Goal: Transaction & Acquisition: Purchase product/service

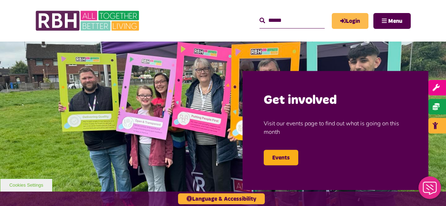
click at [352, 19] on link "Login" at bounding box center [350, 21] width 37 height 16
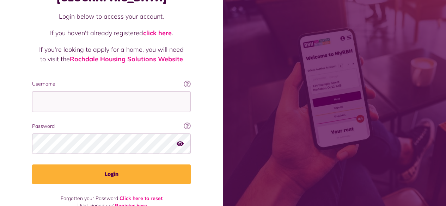
scroll to position [65, 0]
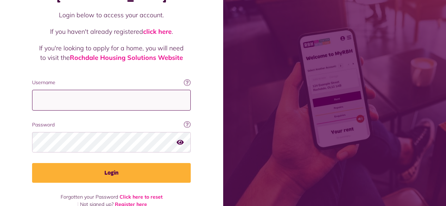
type input "**********"
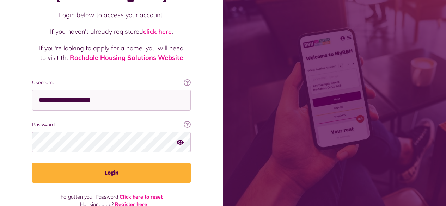
click at [181, 139] on icon "button" at bounding box center [180, 142] width 7 height 6
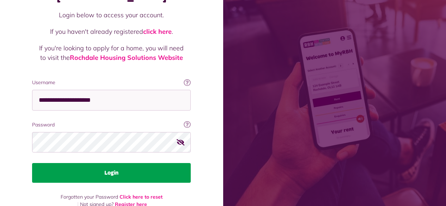
click at [110, 163] on button "Login" at bounding box center [111, 173] width 159 height 20
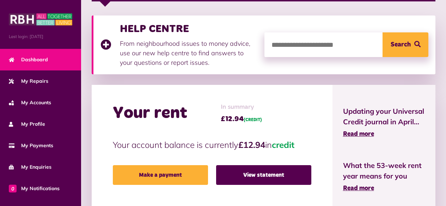
scroll to position [176, 0]
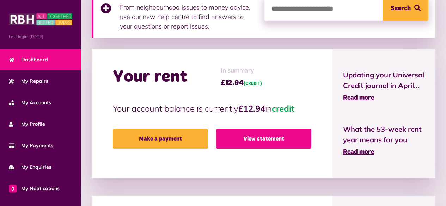
click at [263, 136] on link "View statement" at bounding box center [263, 139] width 95 height 20
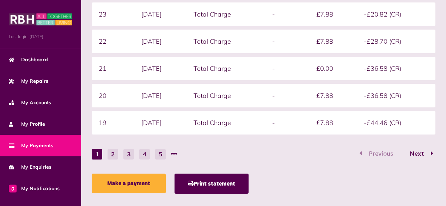
scroll to position [254, 0]
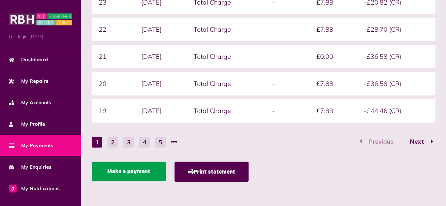
click at [140, 174] on link "Make a payment" at bounding box center [129, 172] width 74 height 20
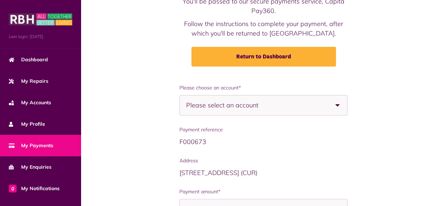
scroll to position [71, 0]
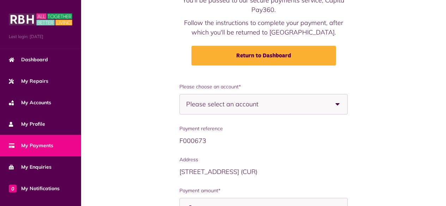
click at [337, 104] on b at bounding box center [338, 105] width 20 height 20
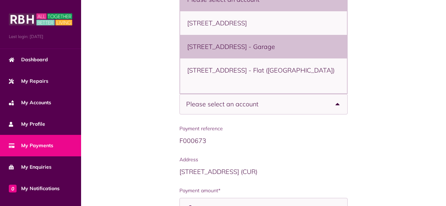
scroll to position [35, 0]
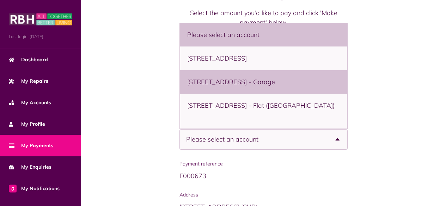
click at [303, 189] on div "Payment reference F000673 Address [STREET_ADDRESS] Payment amount*" at bounding box center [264, 207] width 169 height 94
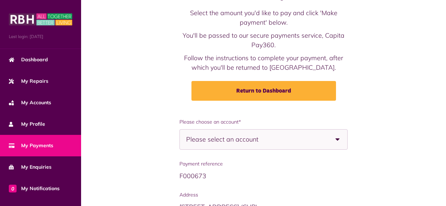
click at [336, 139] on b at bounding box center [338, 140] width 20 height 20
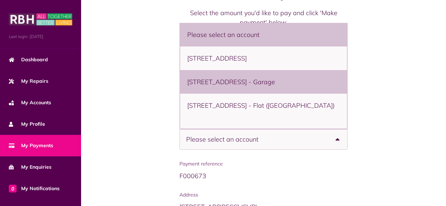
click at [273, 94] on li "[STREET_ADDRESS] - Garage" at bounding box center [263, 82] width 167 height 24
select select "**********"
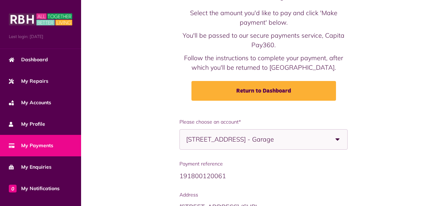
click at [368, 166] on div "**********" at bounding box center [263, 206] width 351 height 177
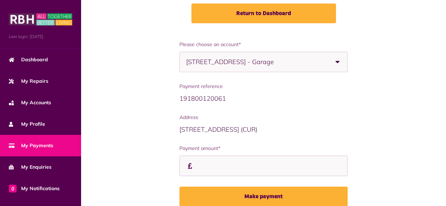
scroll to position [110, 0]
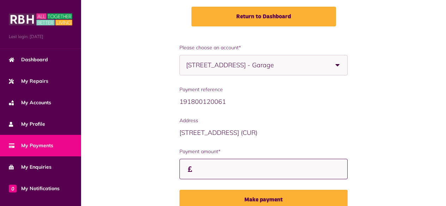
click at [233, 171] on input "Payment amount*" at bounding box center [264, 169] width 169 height 21
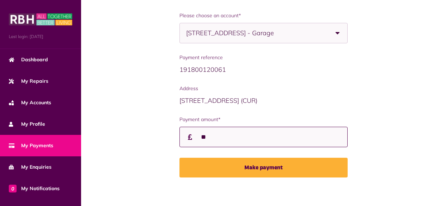
scroll to position [145, 0]
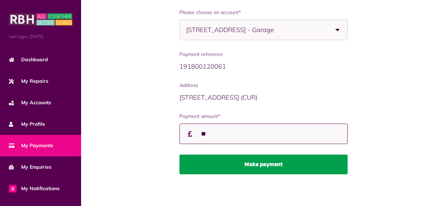
type input "**"
click at [256, 168] on button "Make payment" at bounding box center [264, 165] width 169 height 20
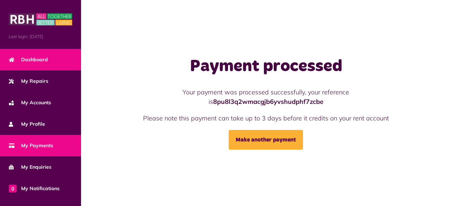
click at [36, 64] on link "Dashboard" at bounding box center [40, 60] width 81 height 22
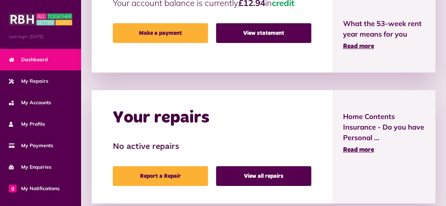
scroll to position [317, 0]
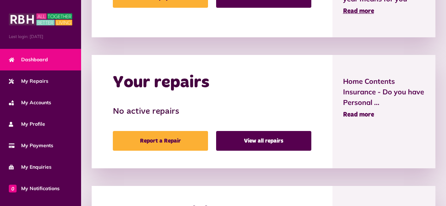
click at [354, 114] on span "Read more" at bounding box center [358, 115] width 31 height 6
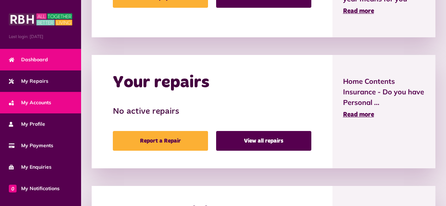
click at [52, 105] on link "My Accounts" at bounding box center [40, 103] width 81 height 22
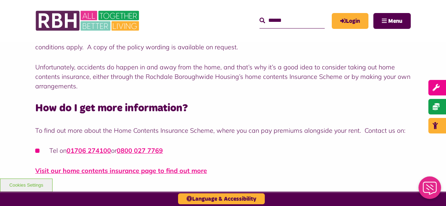
scroll to position [635, 0]
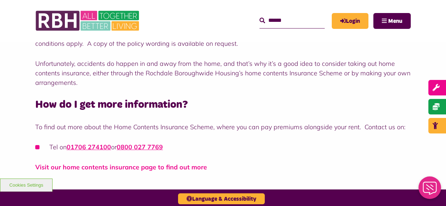
click at [150, 168] on link "Visit our home contents insurance page to find out more" at bounding box center [121, 167] width 172 height 8
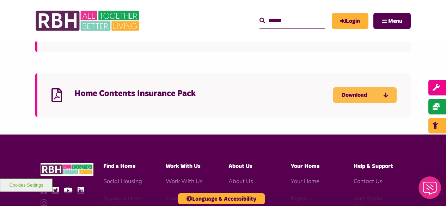
scroll to position [705, 0]
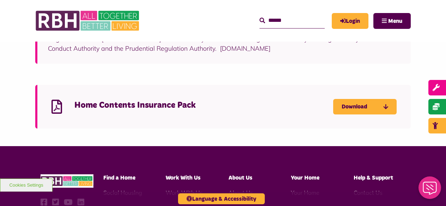
click at [236, 104] on h4 "Home Contents Insurance Pack" at bounding box center [203, 105] width 259 height 11
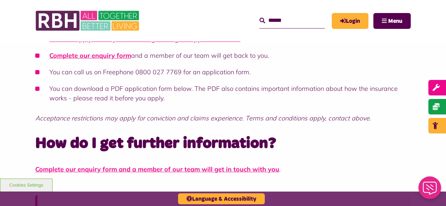
scroll to position [494, 0]
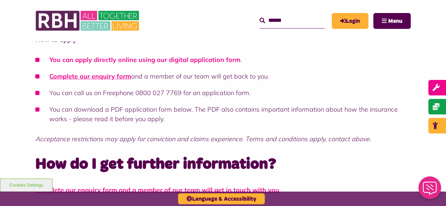
click at [198, 60] on link "You can apply directly online using our digital application form" at bounding box center [144, 60] width 191 height 8
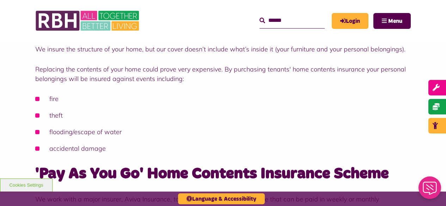
scroll to position [176, 0]
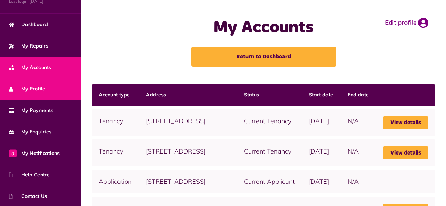
click at [41, 86] on span "My Profile" at bounding box center [27, 88] width 36 height 7
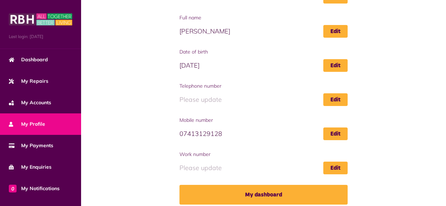
scroll to position [130, 0]
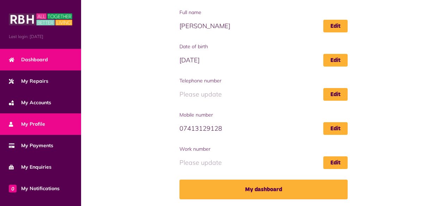
click at [41, 57] on span "Dashboard" at bounding box center [28, 59] width 39 height 7
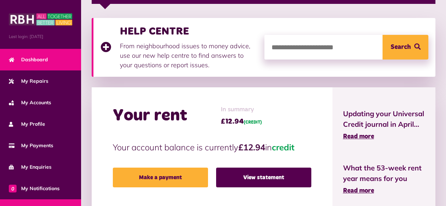
scroll to position [141, 0]
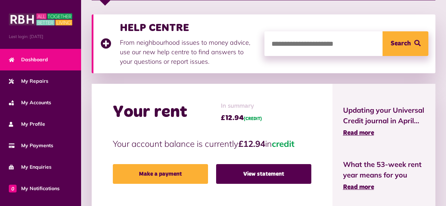
click at [43, 58] on span "Dashboard" at bounding box center [28, 59] width 39 height 7
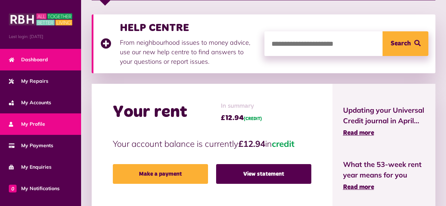
scroll to position [71, 0]
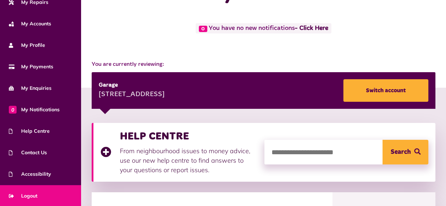
scroll to position [35, 0]
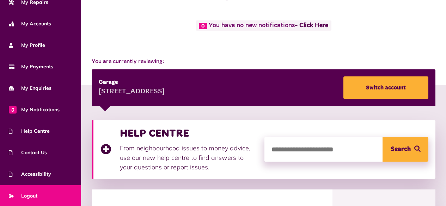
click at [27, 195] on span "Logout" at bounding box center [23, 196] width 29 height 7
